Goal: Task Accomplishment & Management: Manage account settings

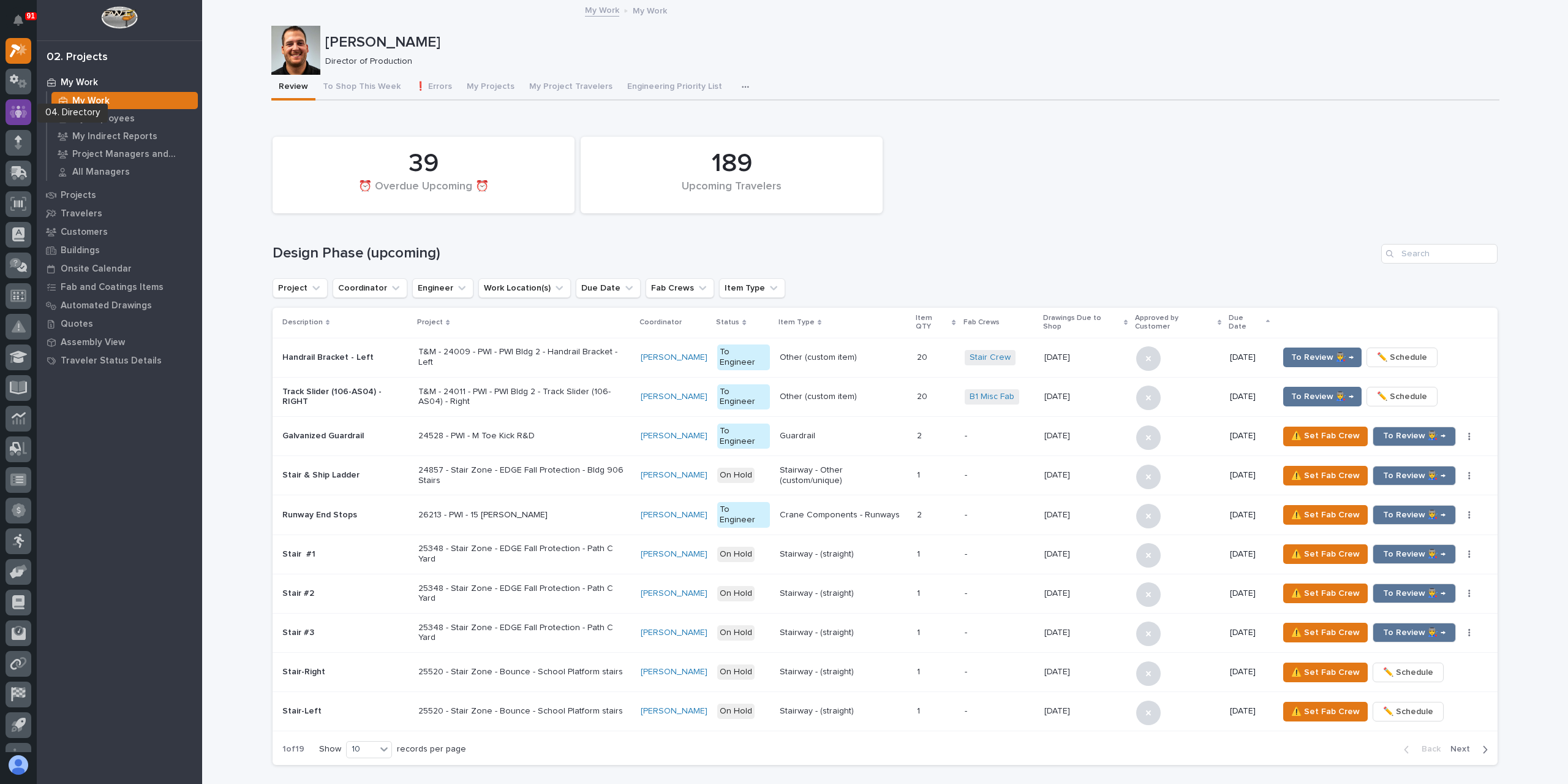
click at [9, 118] on div at bounding box center [18, 112] width 26 height 26
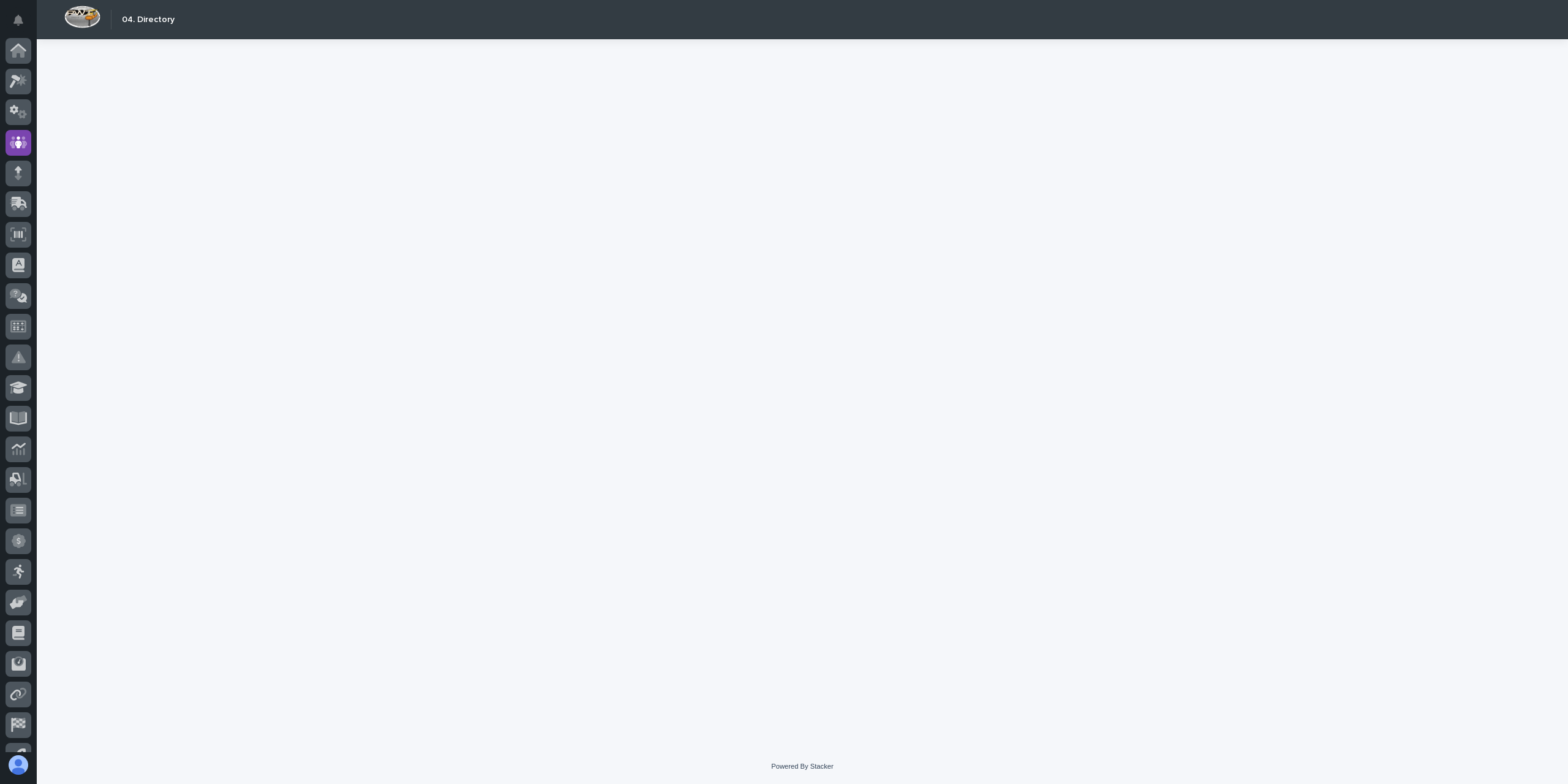
scroll to position [51, 0]
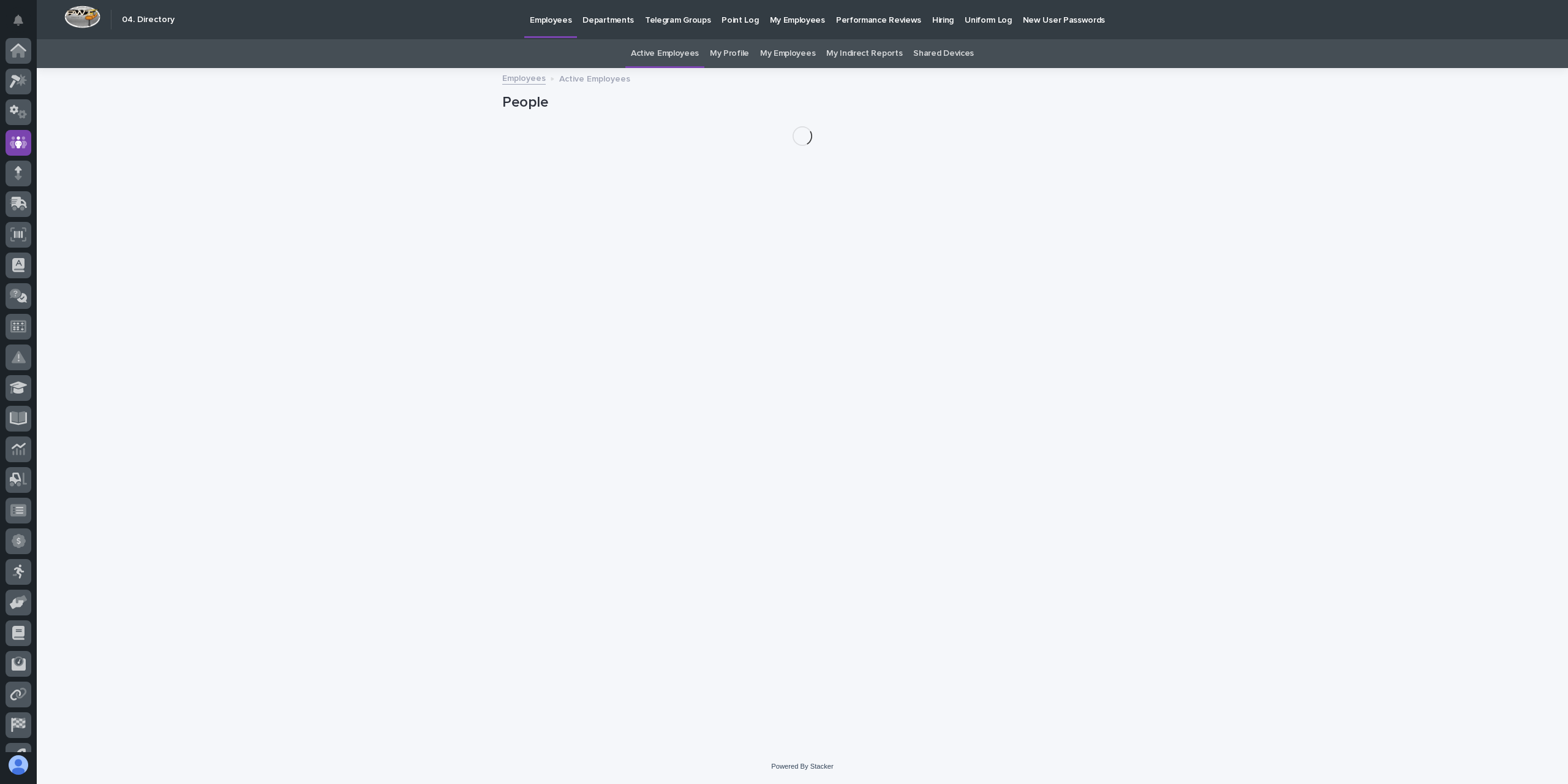
scroll to position [51, 0]
click at [725, 50] on link "My Profile" at bounding box center [730, 54] width 39 height 29
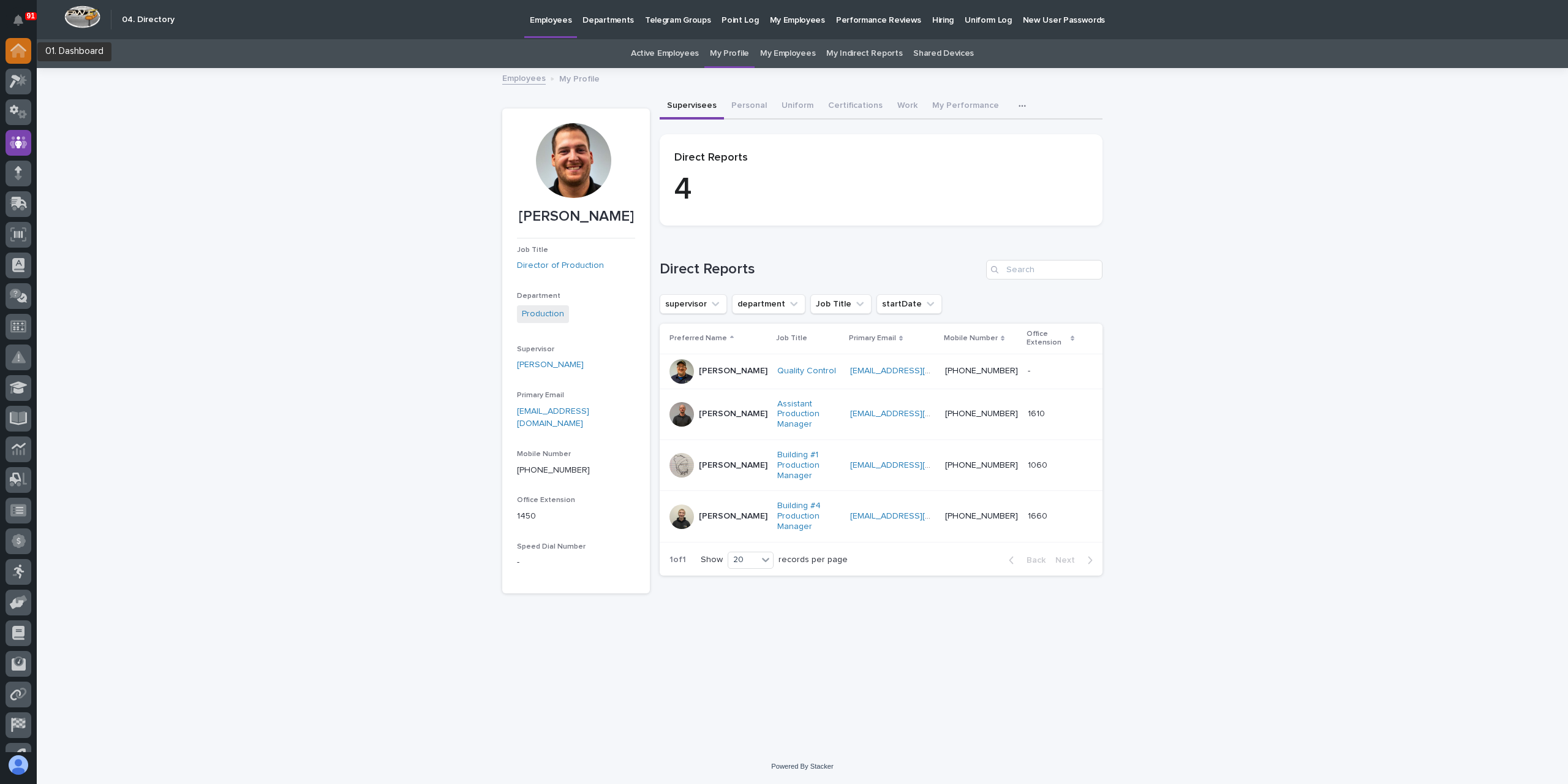
click at [27, 47] on div at bounding box center [18, 51] width 26 height 26
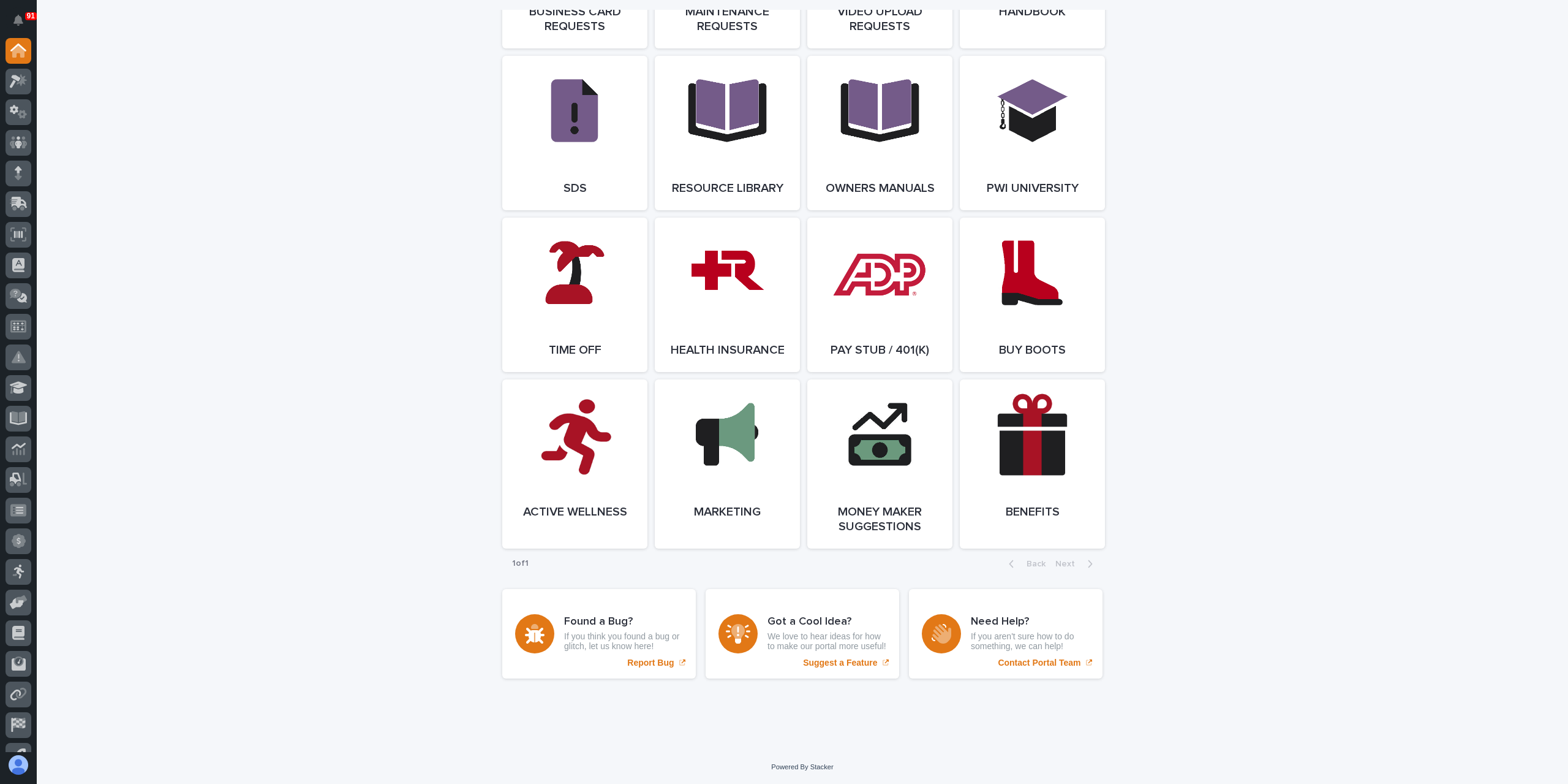
scroll to position [2023, 0]
click at [581, 327] on link "Open Link" at bounding box center [575, 294] width 145 height 154
click at [15, 84] on icon at bounding box center [18, 81] width 18 height 14
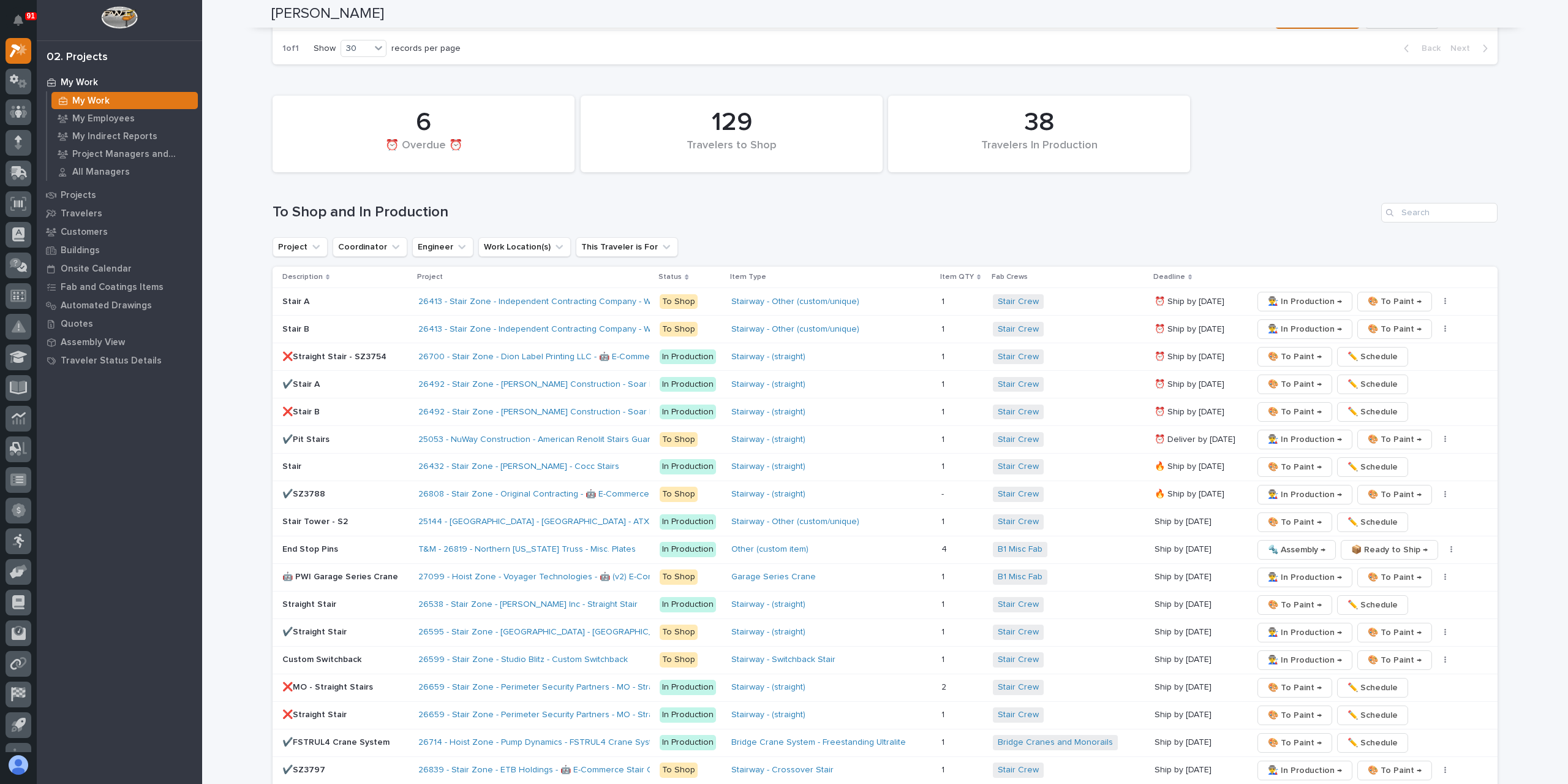
scroll to position [2145, 0]
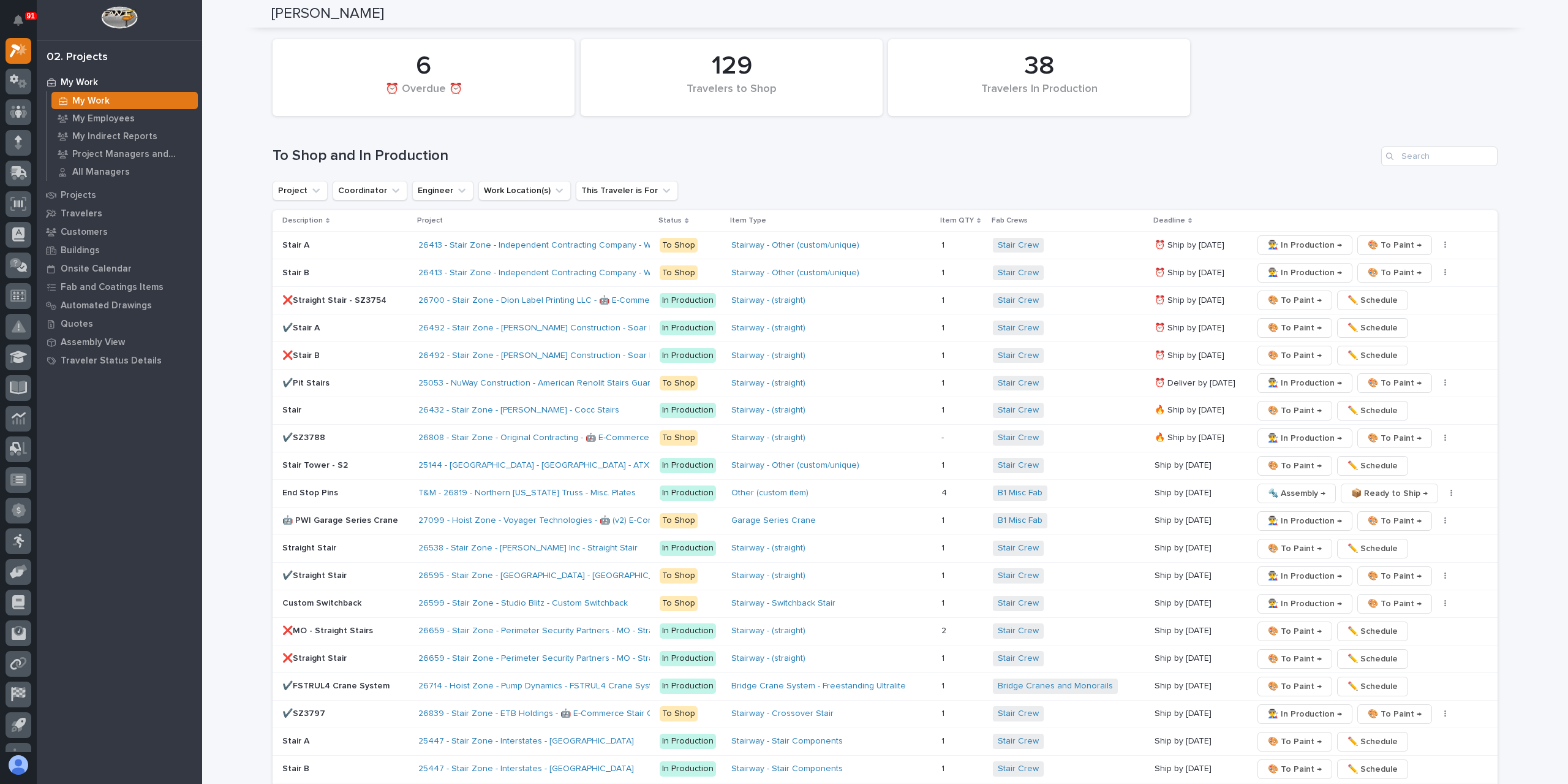
click at [311, 708] on p "✔️SZ3797" at bounding box center [346, 714] width 126 height 11
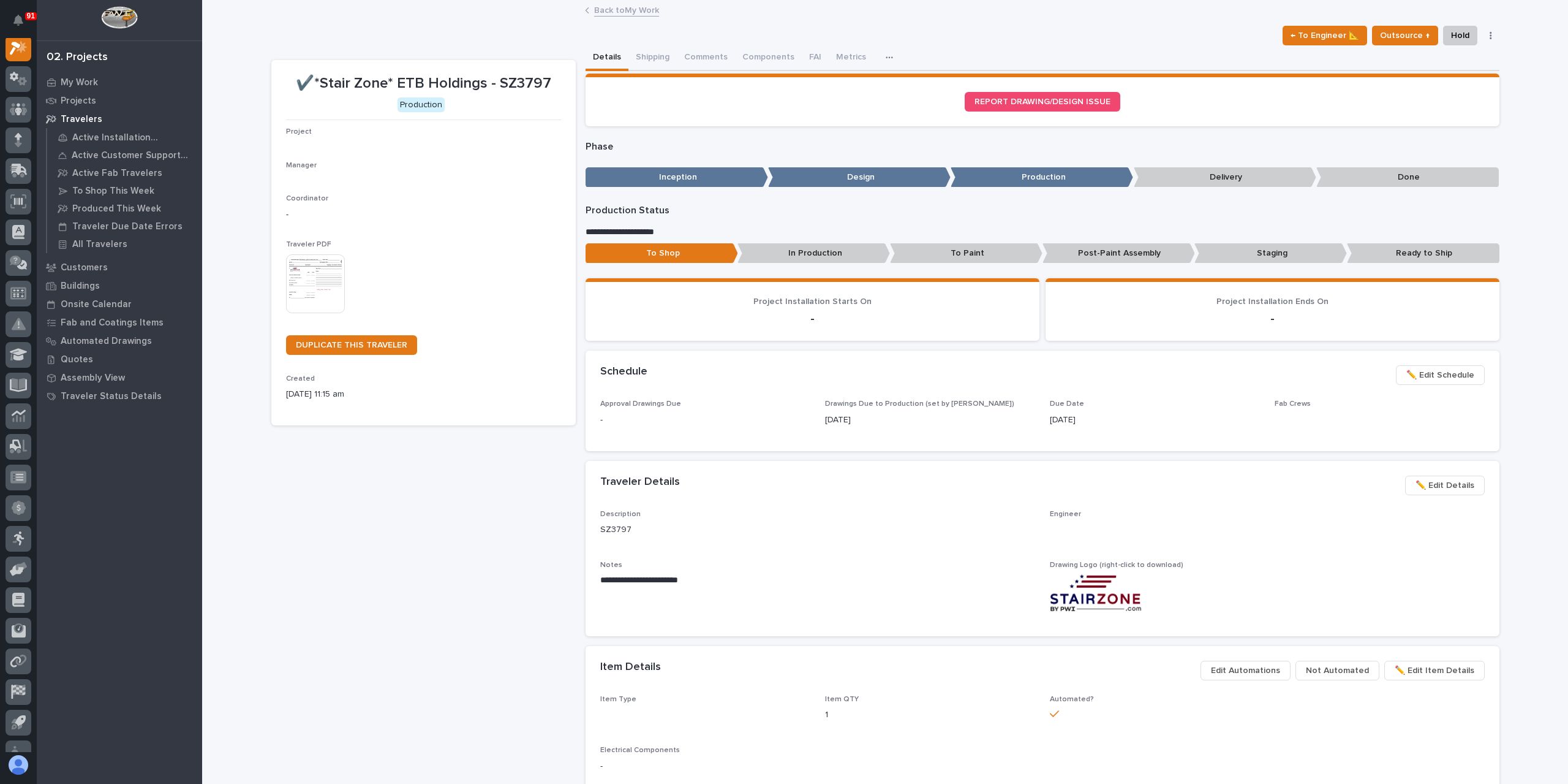
scroll to position [31, 0]
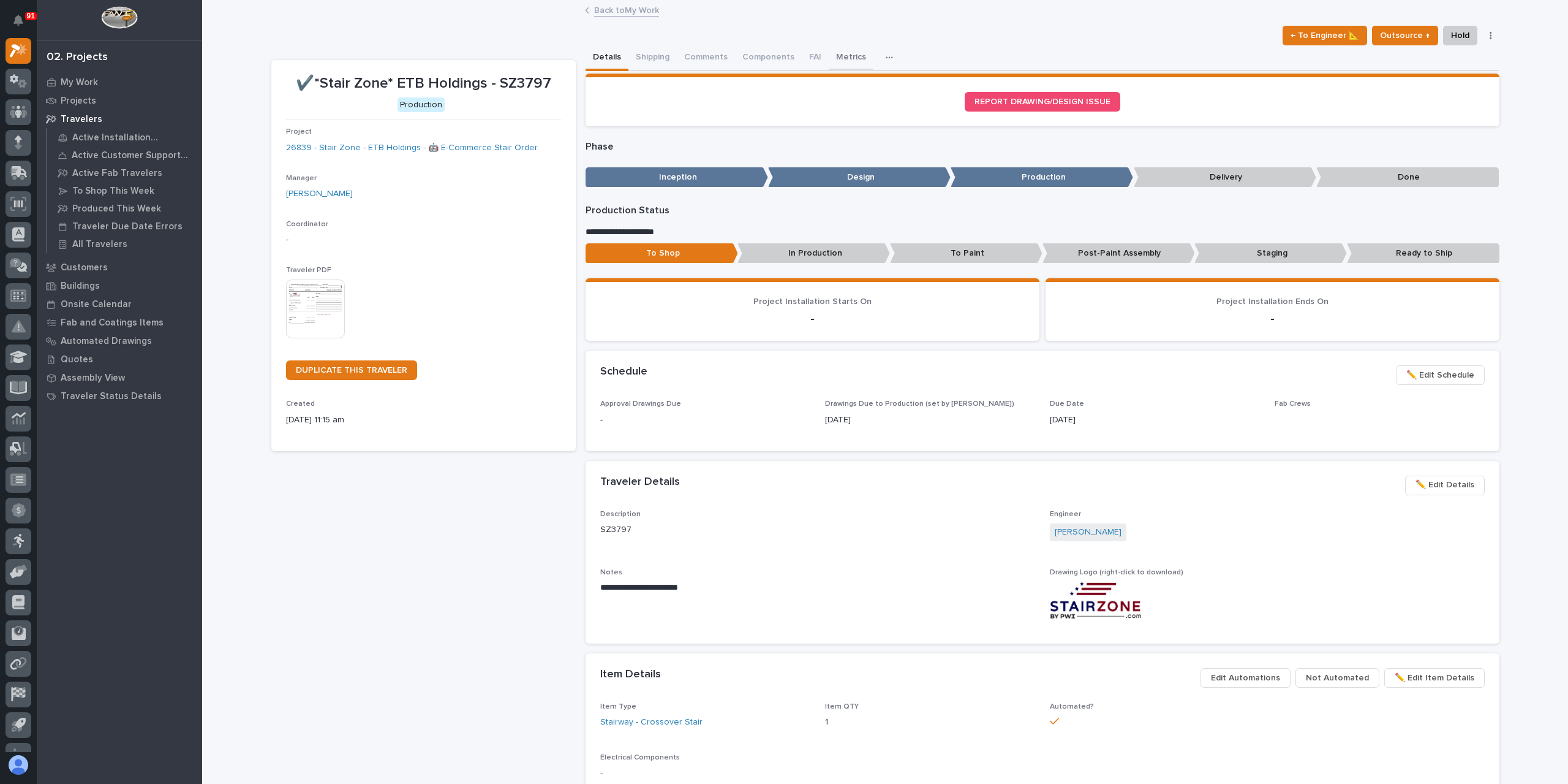
click at [840, 53] on button "Metrics" at bounding box center [851, 58] width 45 height 26
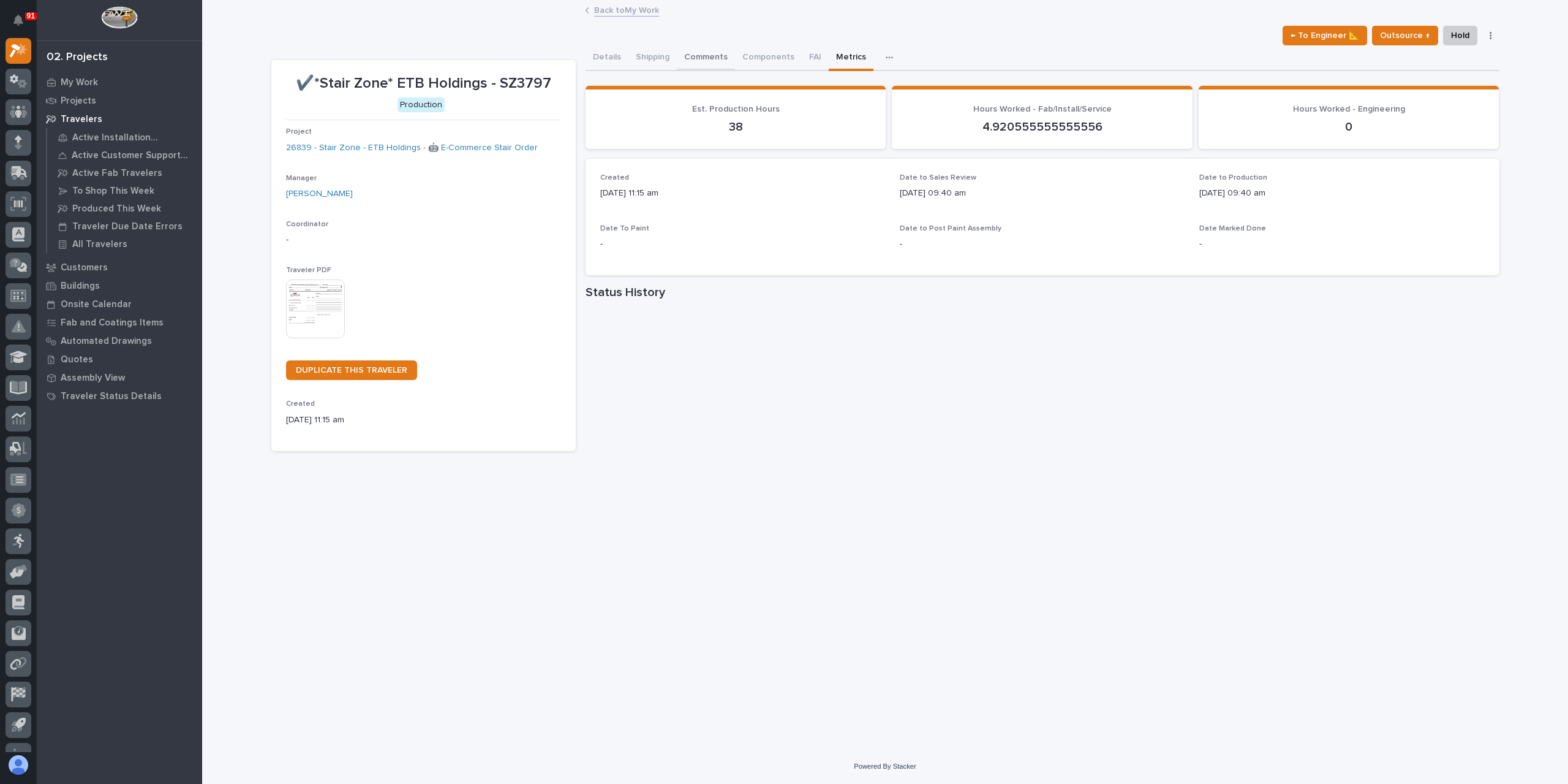
drag, startPoint x: 711, startPoint y: 57, endPoint x: 704, endPoint y: 68, distance: 13.0
click at [711, 57] on button "Comments" at bounding box center [706, 58] width 58 height 26
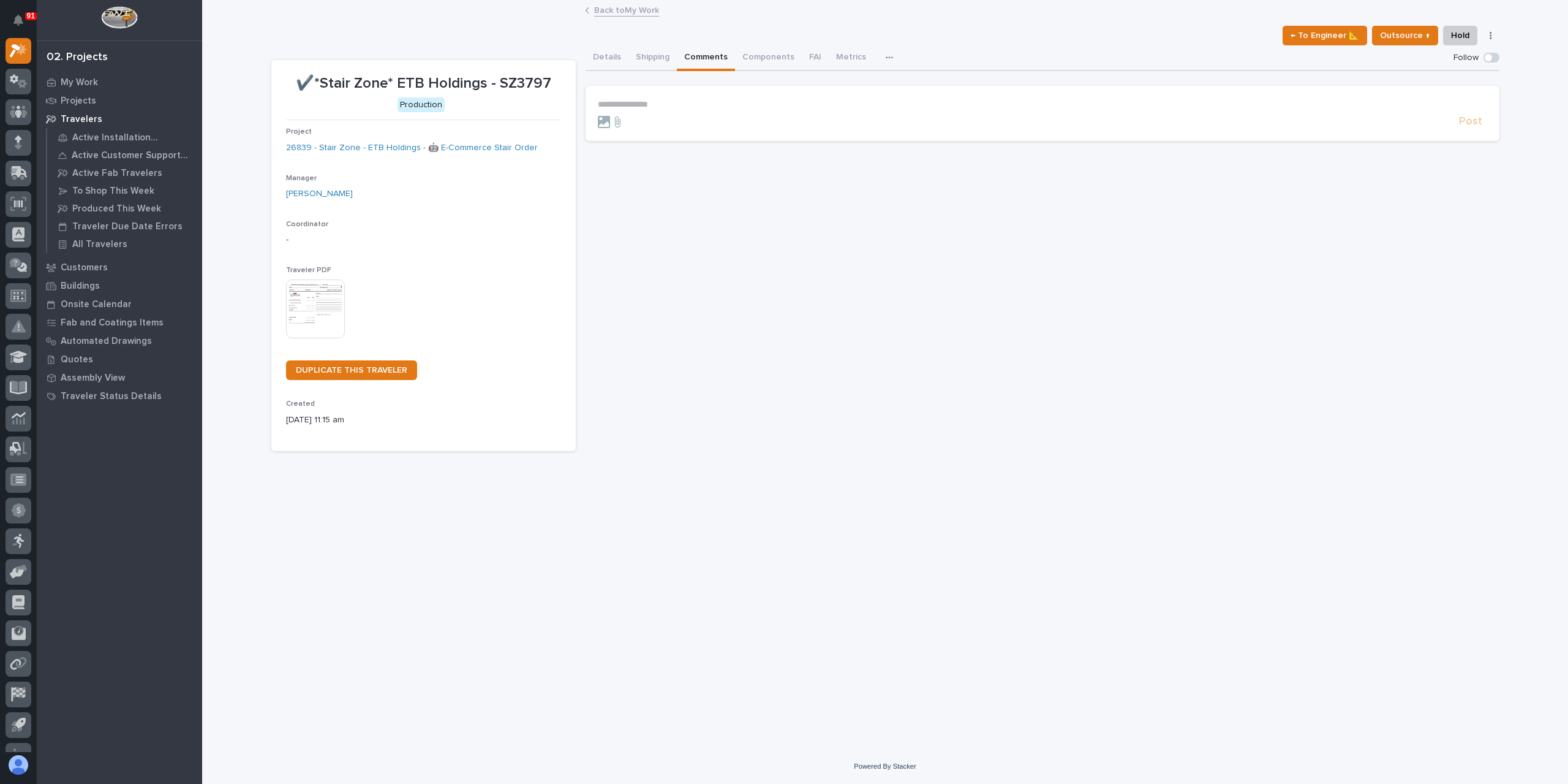
click at [624, 103] on p "**********" at bounding box center [1042, 104] width 889 height 11
click at [1478, 134] on section "**********" at bounding box center [1042, 116] width 914 height 61
click at [1461, 131] on span "Post" at bounding box center [1470, 127] width 23 height 14
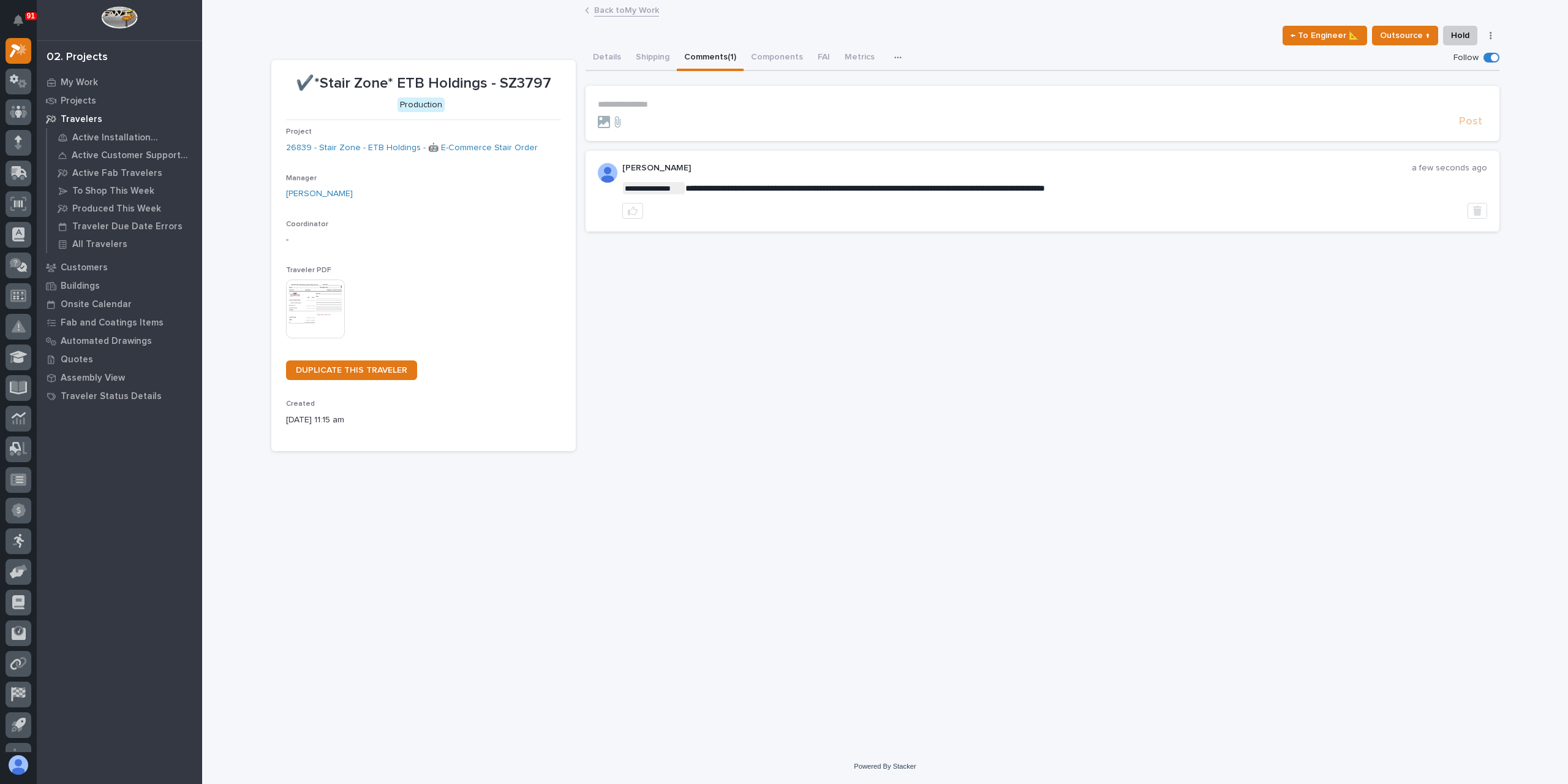
click at [608, 7] on link "Back to My Work" at bounding box center [627, 9] width 65 height 14
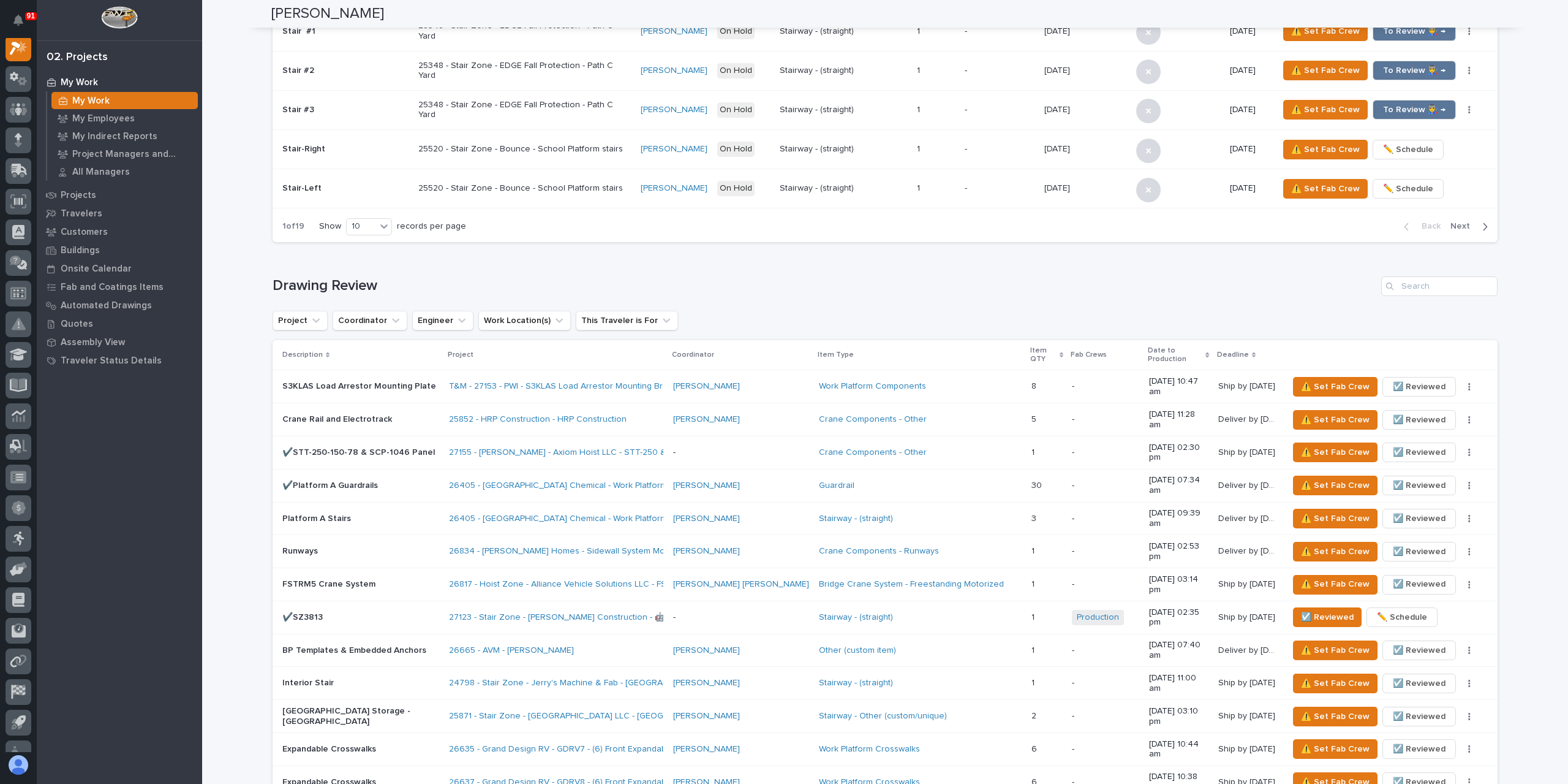
scroll to position [674, 0]
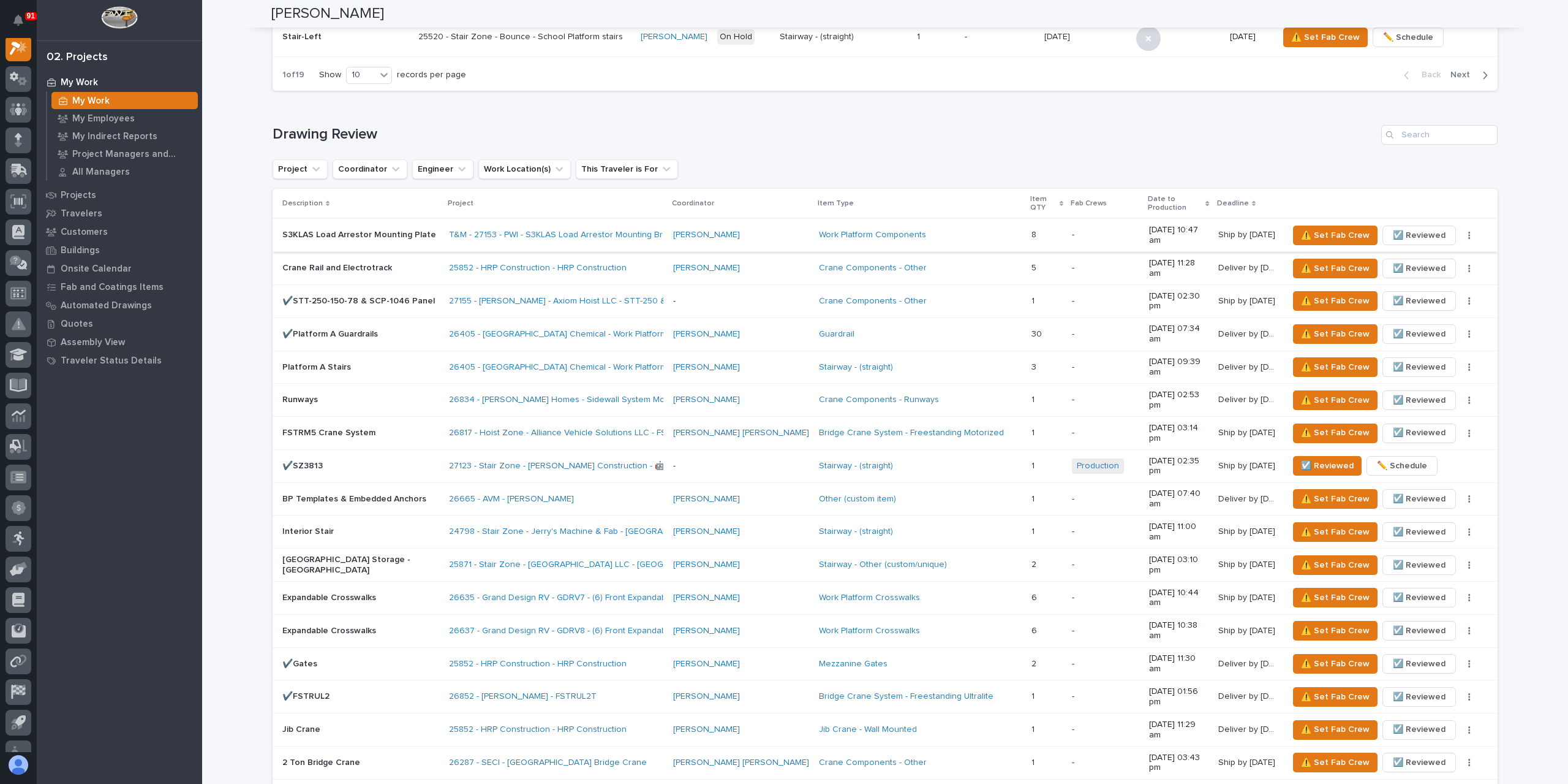
click at [1400, 228] on span "☑️ Reviewed" at bounding box center [1420, 235] width 53 height 14
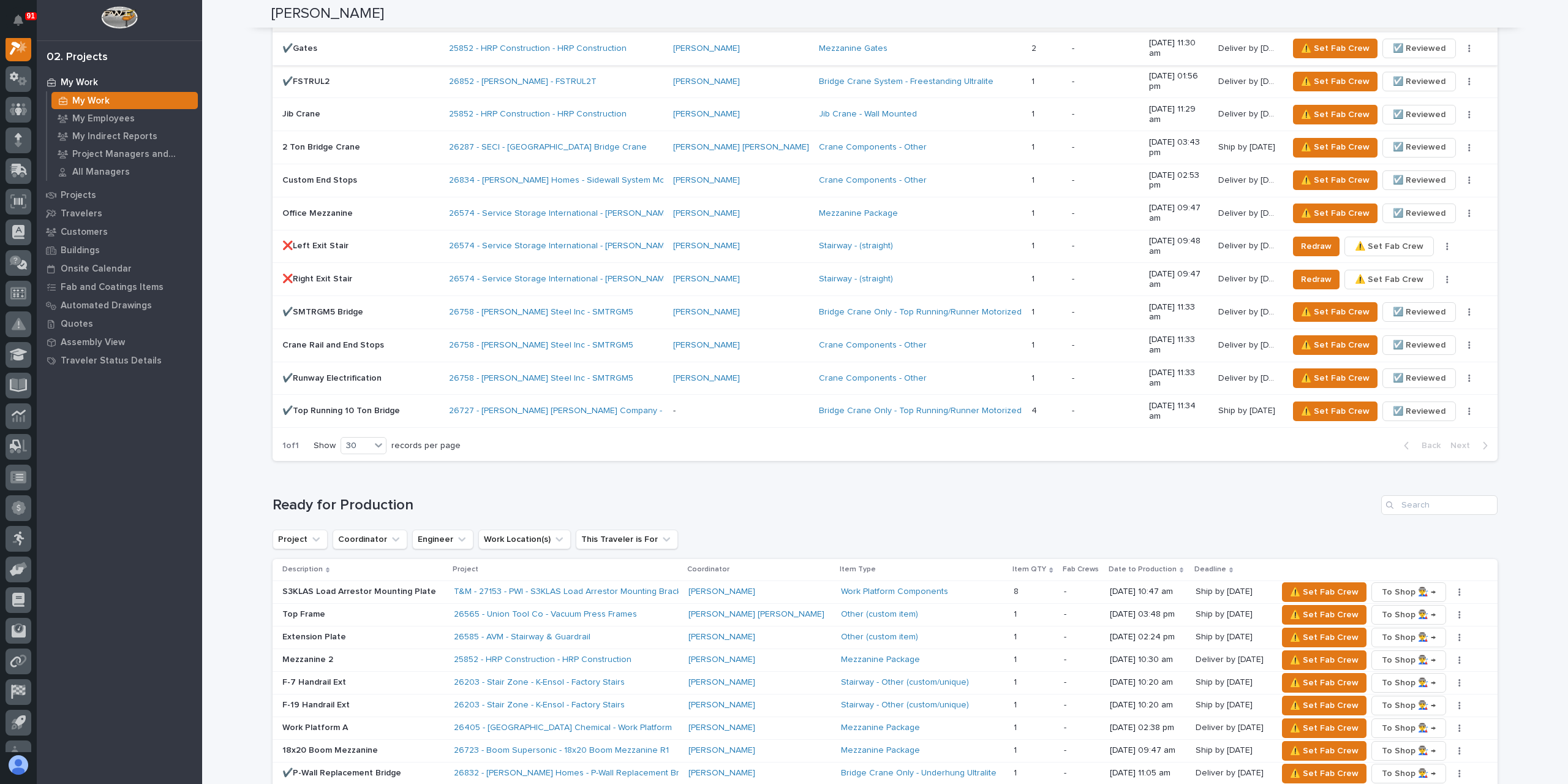
scroll to position [1287, 0]
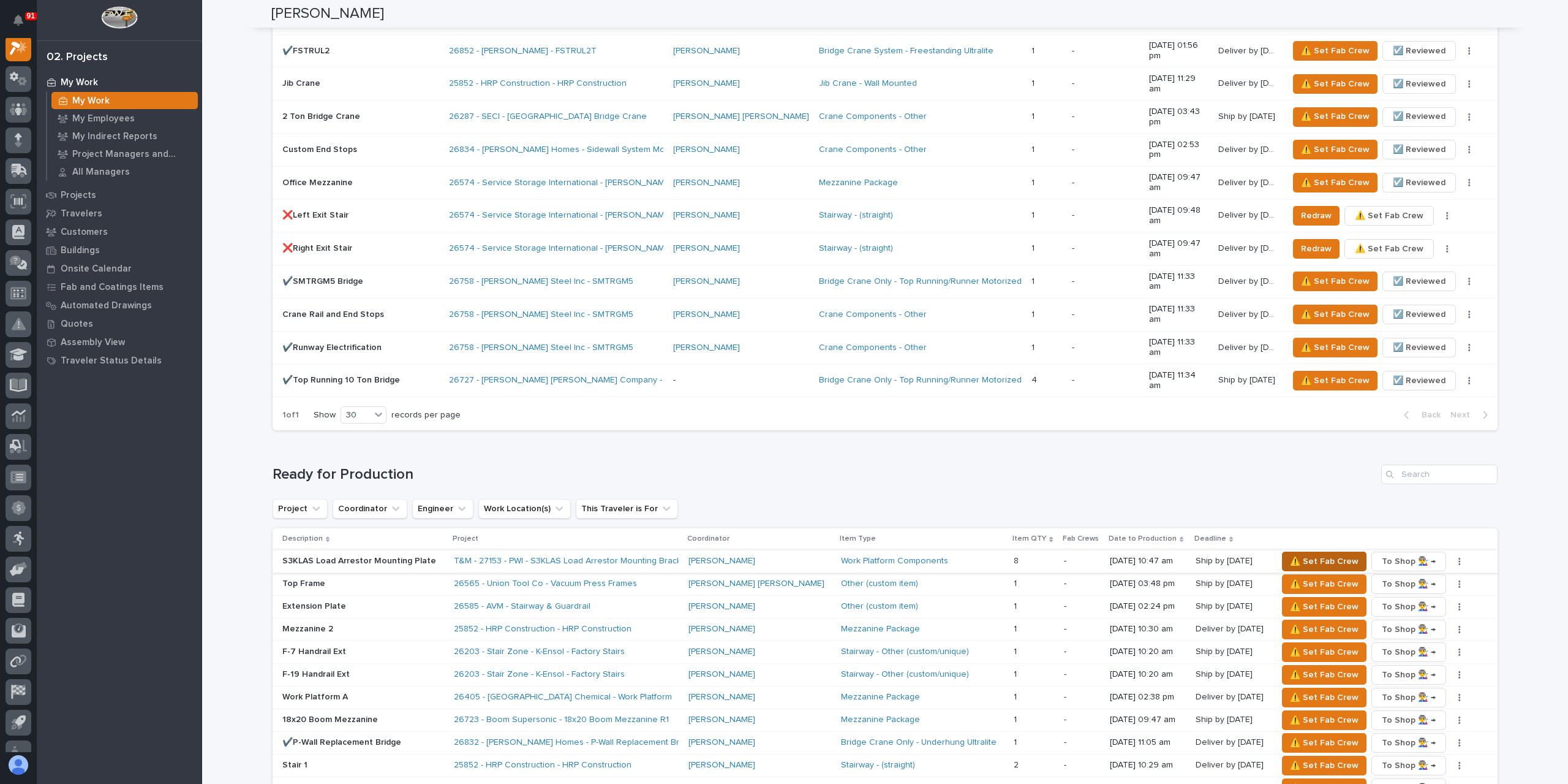
click at [1312, 554] on span "⚠️ Set Fab Crew" at bounding box center [1324, 561] width 68 height 14
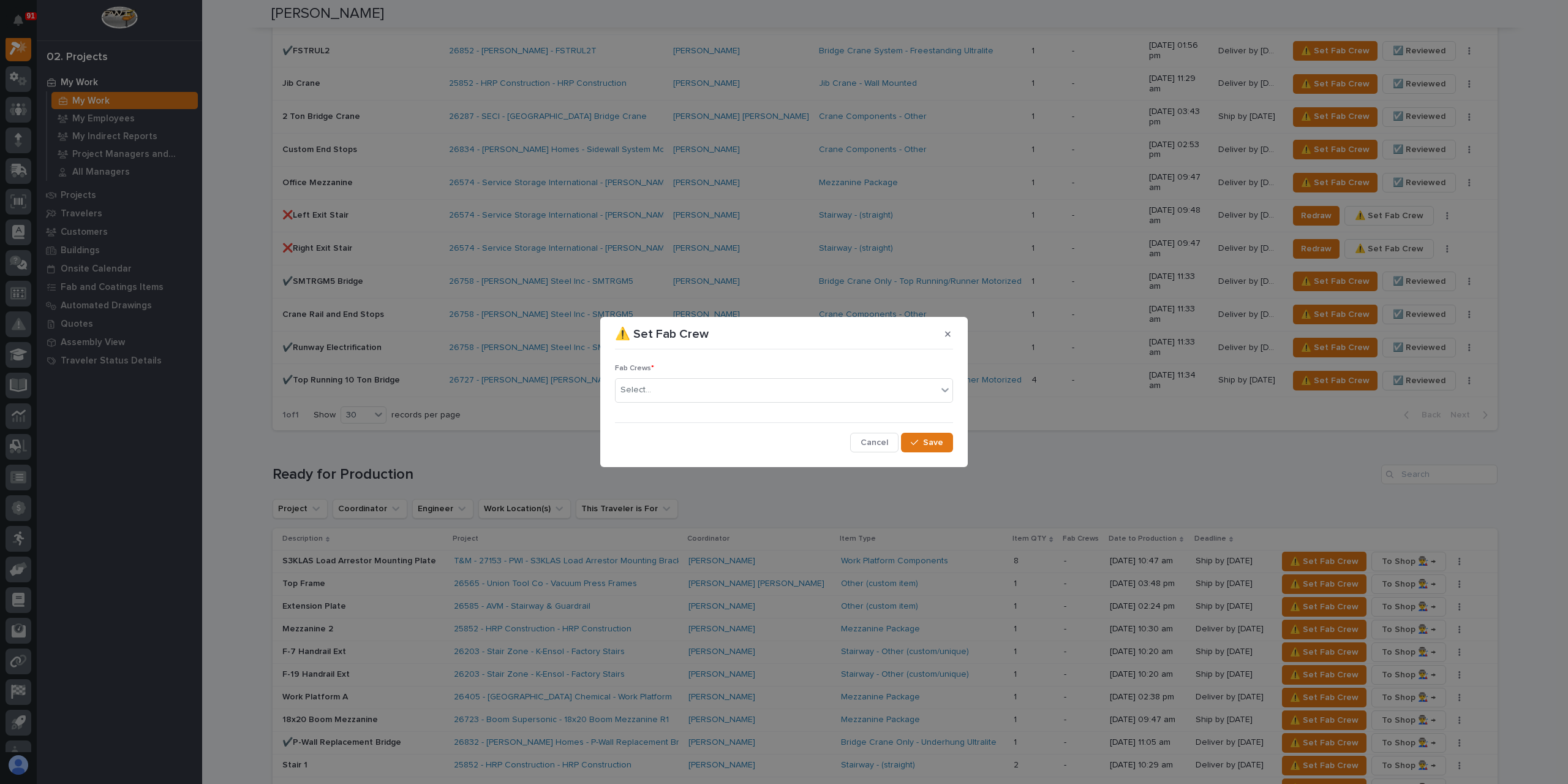
click at [709, 407] on div "Fab Crews * Select..." at bounding box center [784, 388] width 338 height 48
click at [702, 398] on div "Select..." at bounding box center [776, 390] width 322 height 20
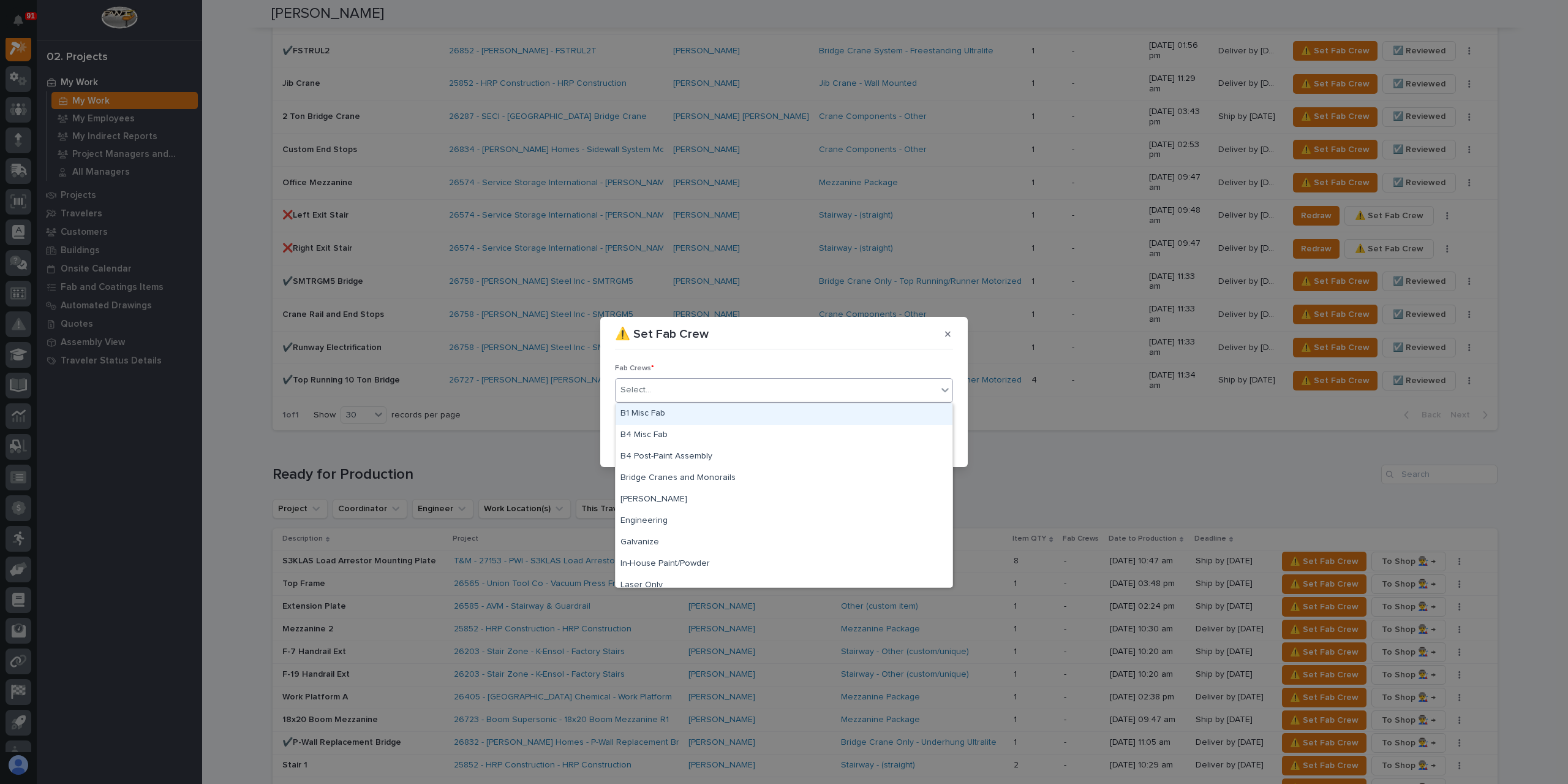
click at [675, 413] on div "B1 Misc Fab" at bounding box center [784, 414] width 337 height 22
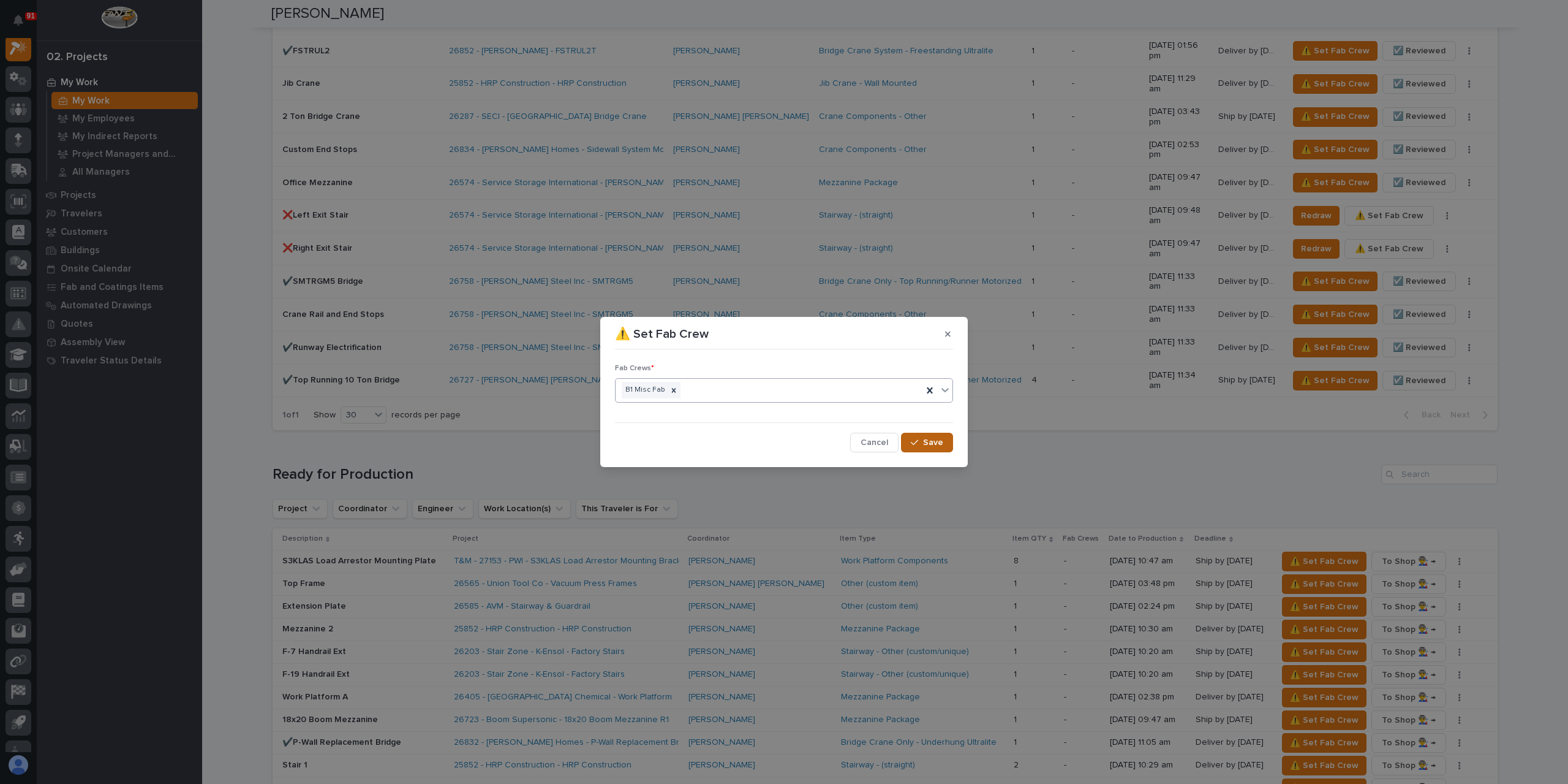
click at [926, 447] on span "Save" at bounding box center [933, 442] width 20 height 11
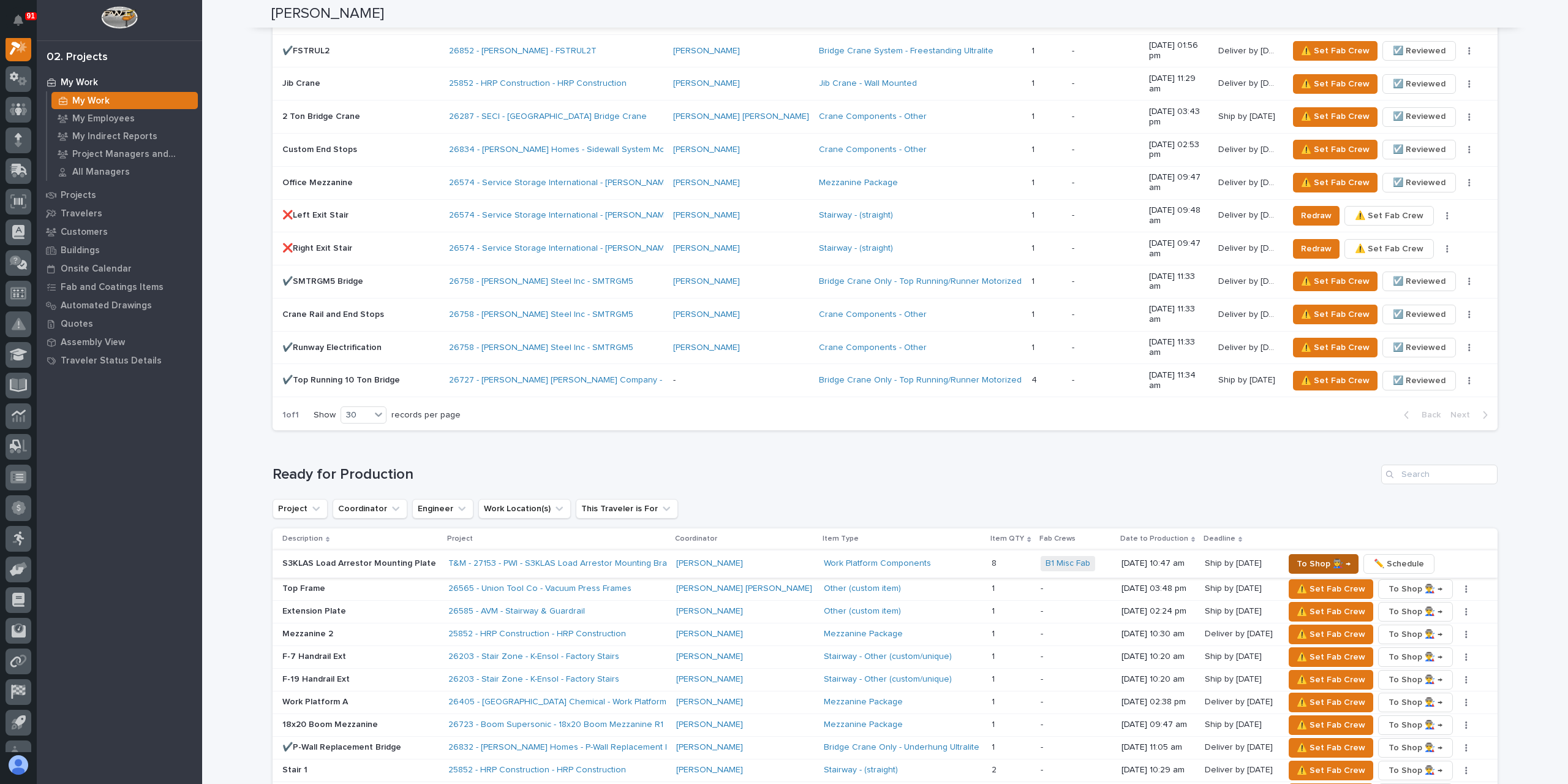
click at [1302, 557] on span "To Shop 👨‍🏭 →" at bounding box center [1324, 564] width 54 height 14
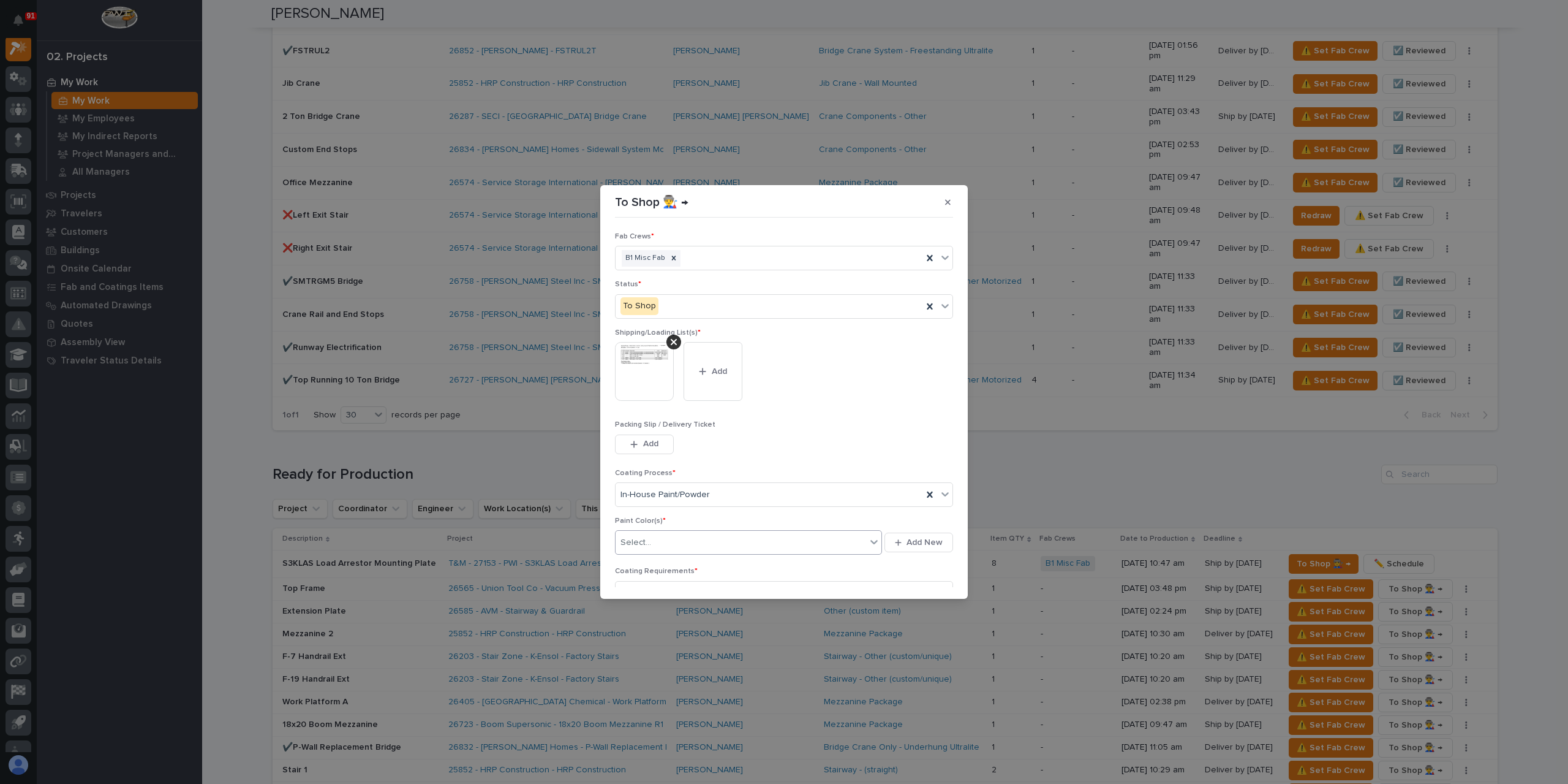
click at [679, 551] on div "Select..." at bounding box center [748, 542] width 267 height 24
click at [673, 546] on div "Select..." at bounding box center [740, 542] width 250 height 20
click at [669, 542] on div "Select..." at bounding box center [740, 542] width 250 height 20
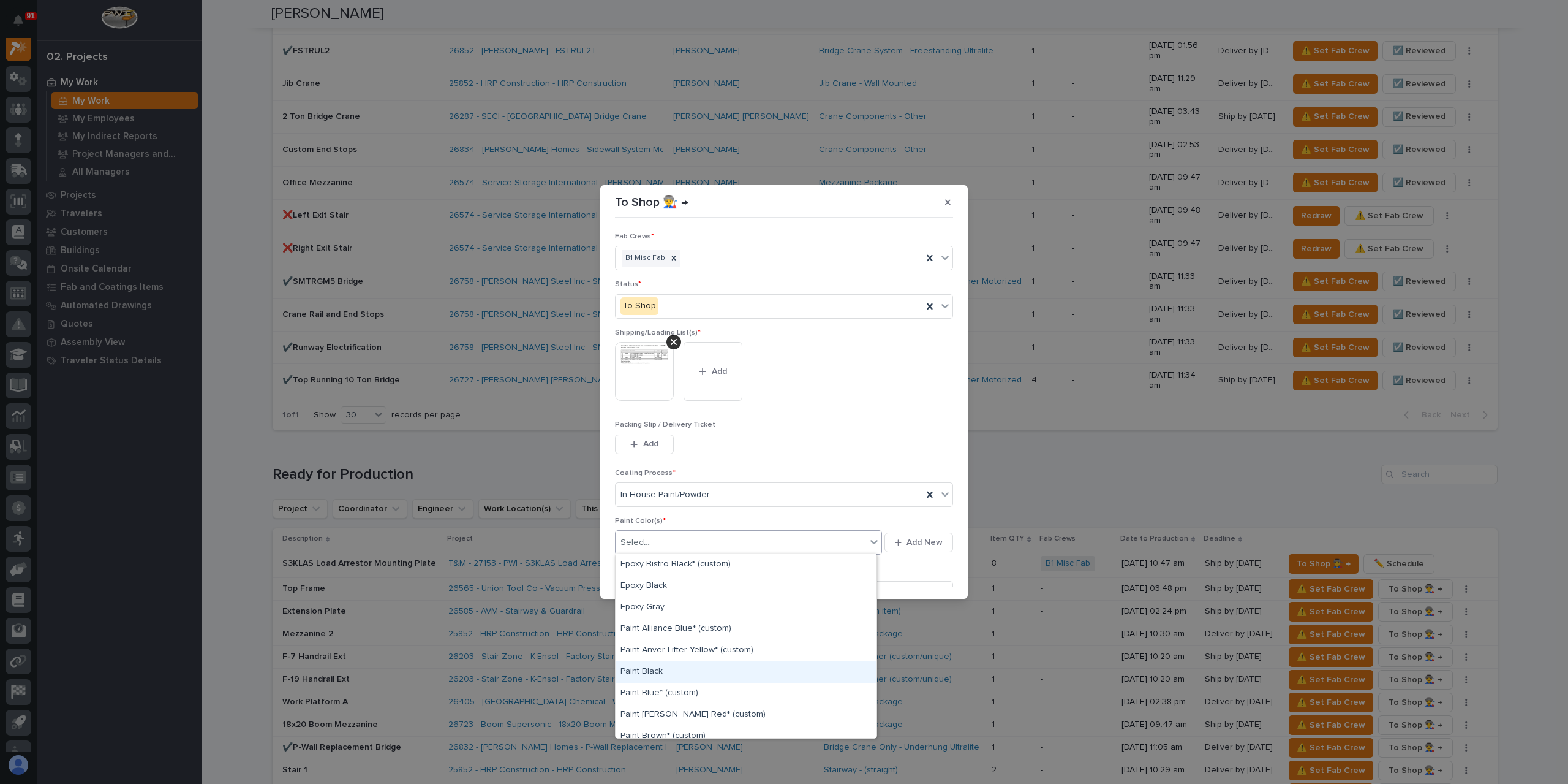
click at [658, 678] on div "Paint Black" at bounding box center [746, 672] width 261 height 22
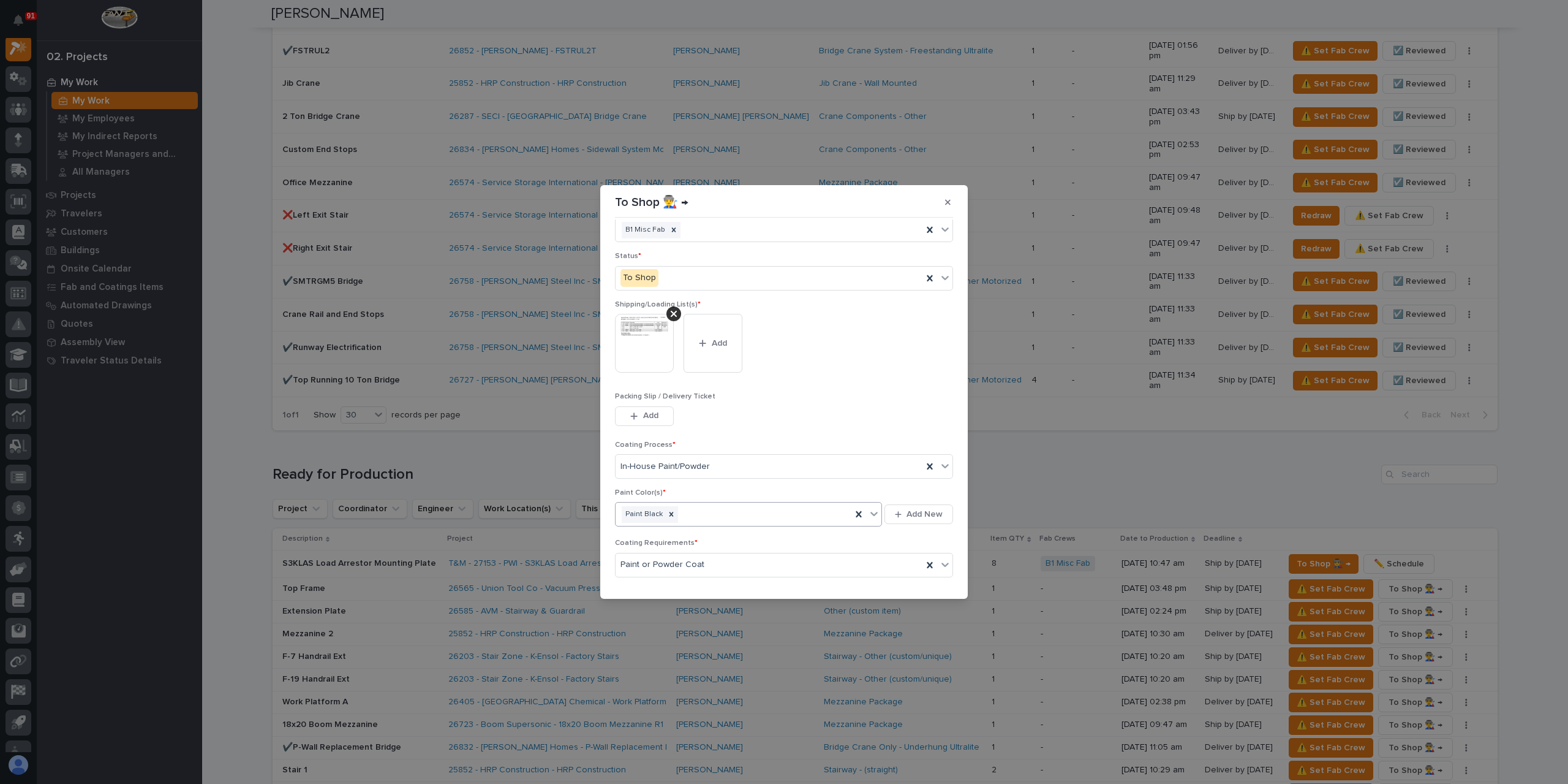
scroll to position [66, 0]
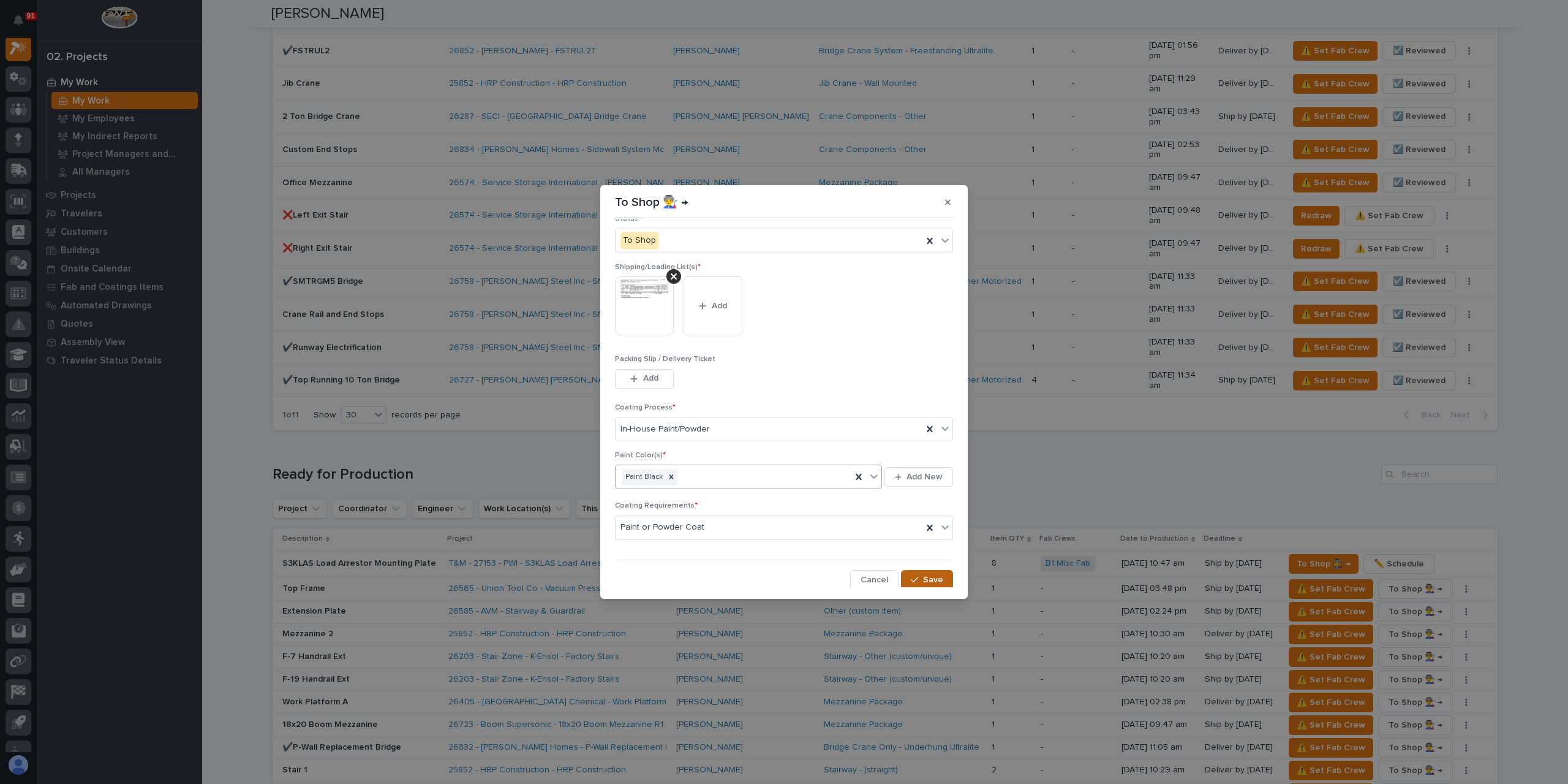
click at [911, 579] on icon "button" at bounding box center [914, 580] width 7 height 9
